Goal: Task Accomplishment & Management: Use online tool/utility

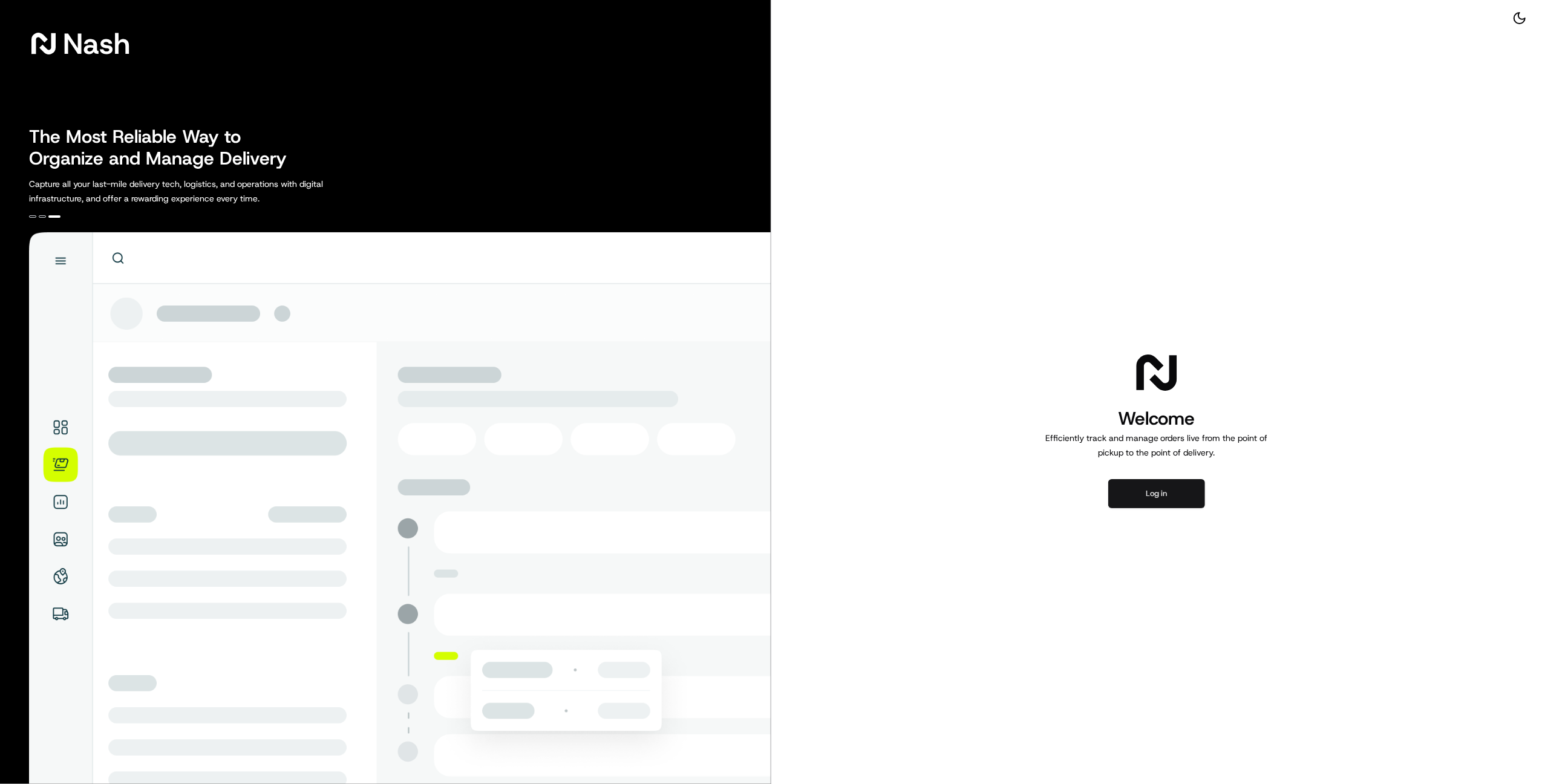
click at [1130, 486] on button "Log in" at bounding box center [1156, 493] width 97 height 29
